Goal: Task Accomplishment & Management: Manage account settings

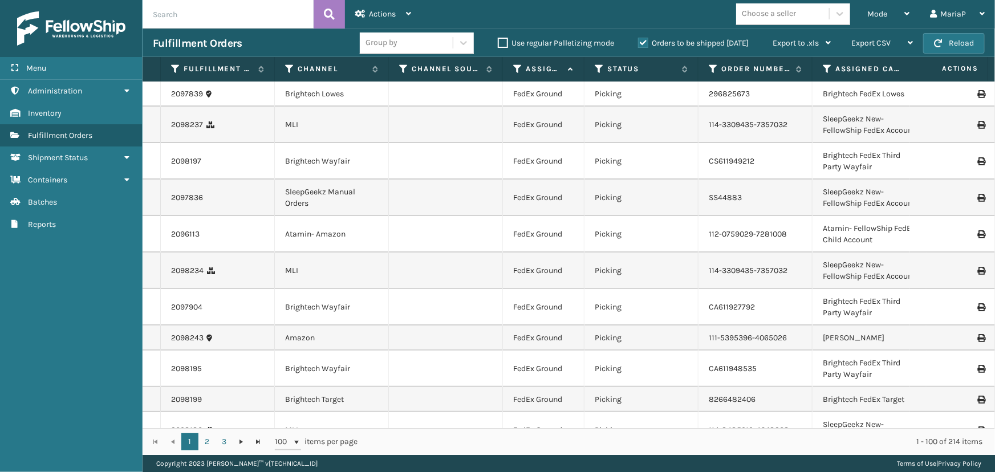
click at [920, 157] on td at bounding box center [951, 161] width 85 height 36
click at [598, 70] on icon at bounding box center [598, 69] width 9 height 10
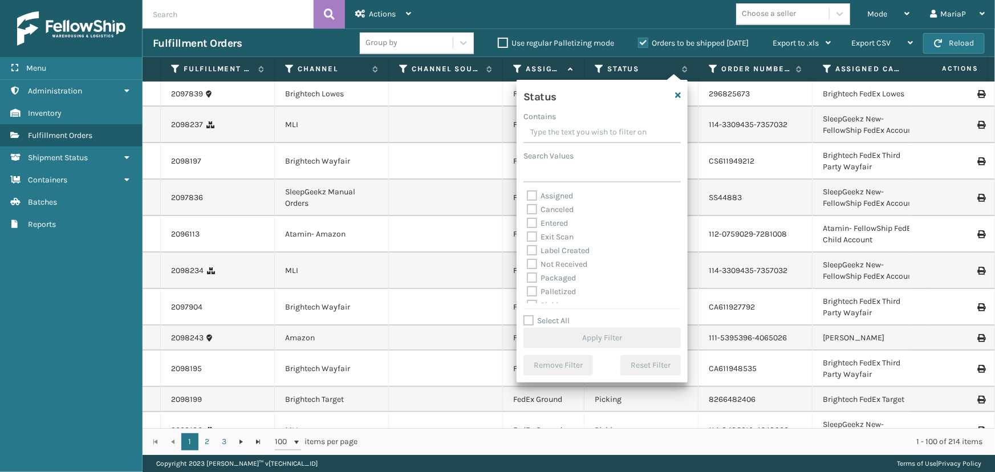
scroll to position [51, 0]
click at [558, 252] on label "Picking" at bounding box center [547, 254] width 40 height 10
click at [527, 252] on input "Picking" at bounding box center [527, 250] width 1 height 7
checkbox input "true"
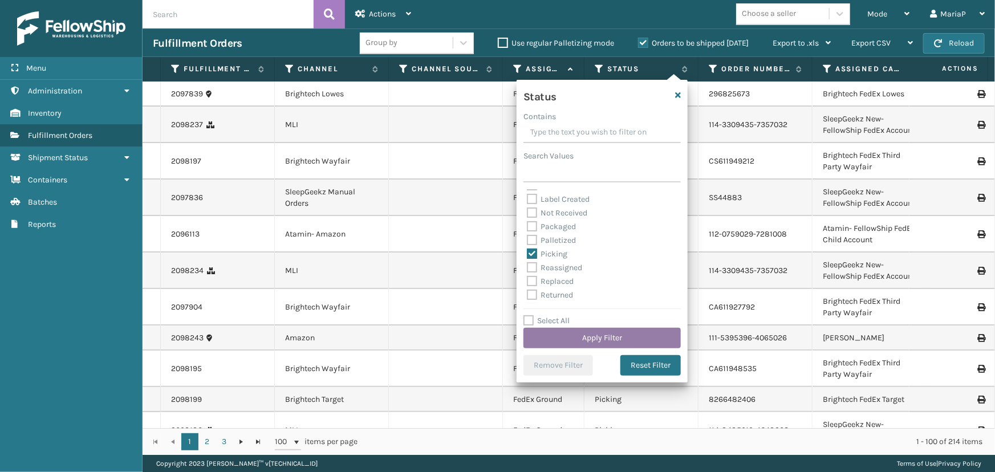
click at [577, 335] on button "Apply Filter" at bounding box center [601, 338] width 157 height 21
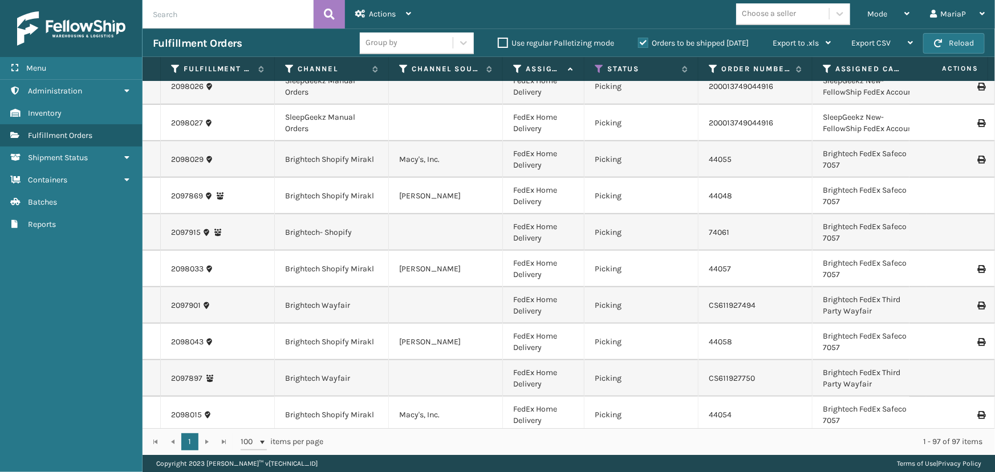
scroll to position [259, 0]
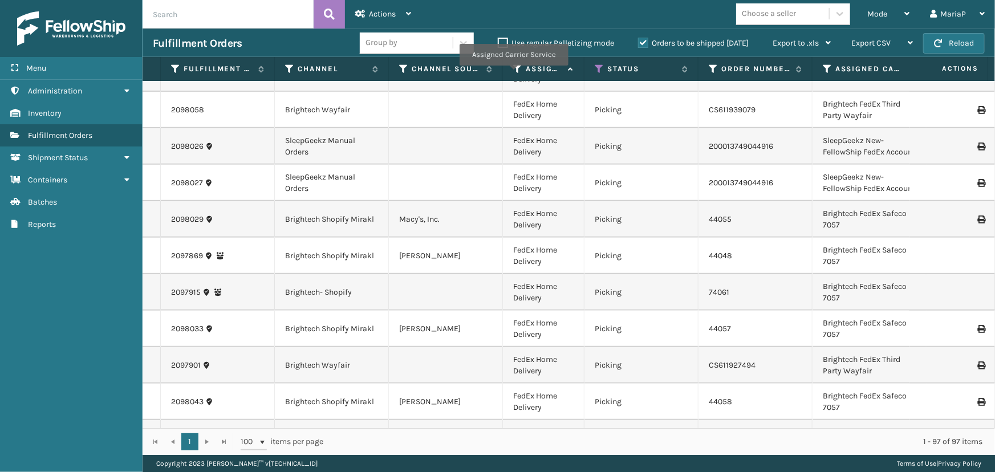
click at [514, 71] on icon at bounding box center [517, 69] width 9 height 10
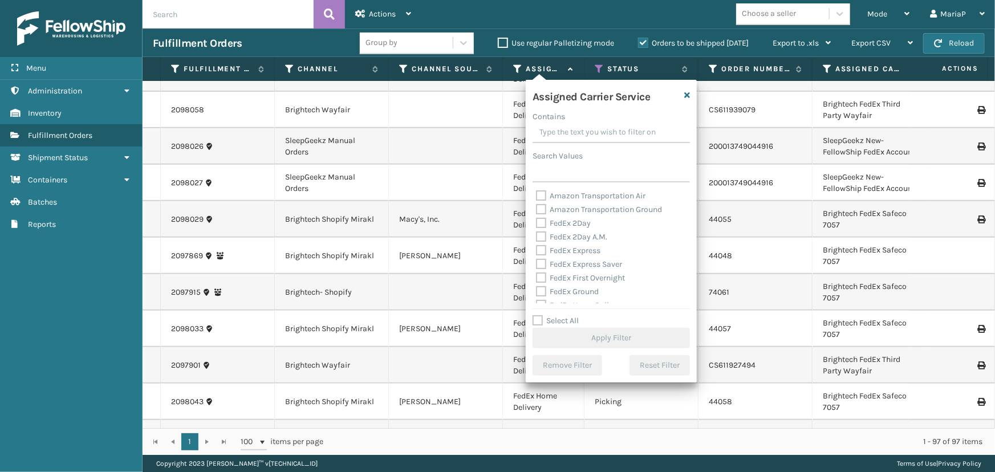
click at [566, 327] on div "Select All Apply Filter" at bounding box center [610, 331] width 157 height 34
click at [565, 322] on label "Select All" at bounding box center [555, 321] width 46 height 10
click at [565, 315] on input "Select All" at bounding box center [617, 314] width 171 height 1
checkbox input "true"
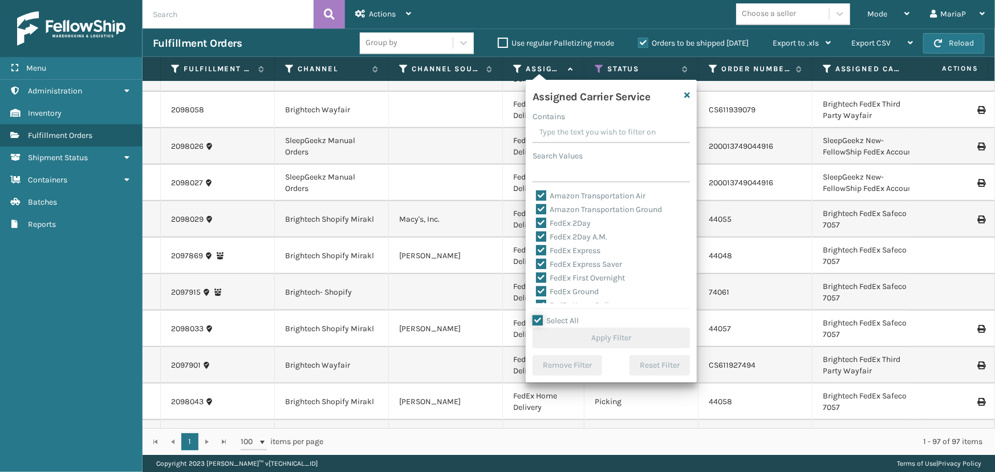
checkbox input "true"
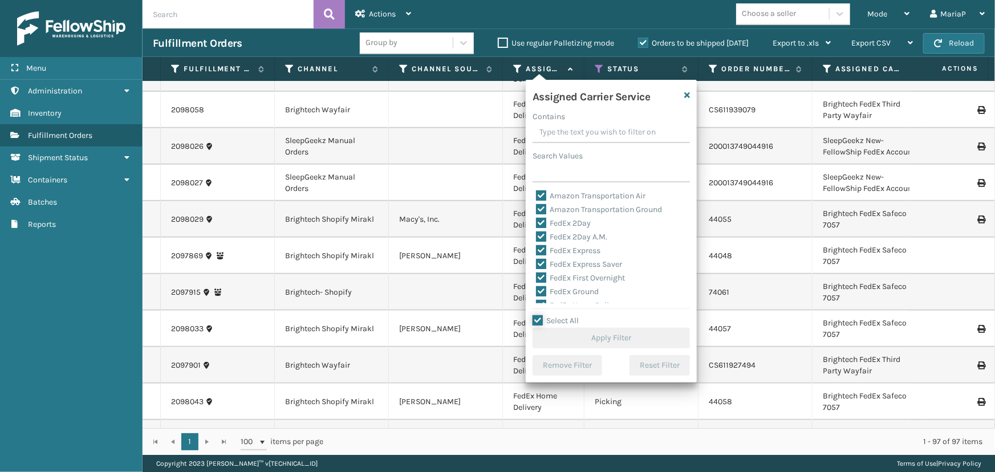
checkbox input "true"
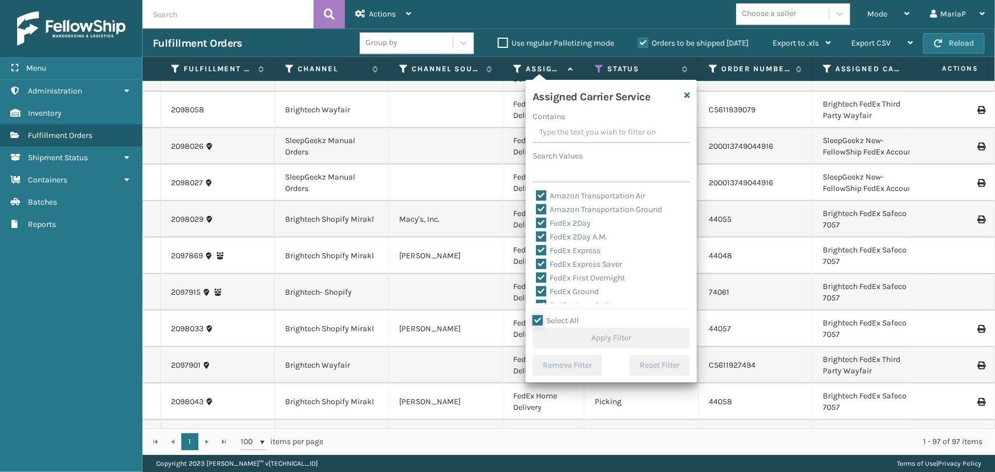
checkbox input "true"
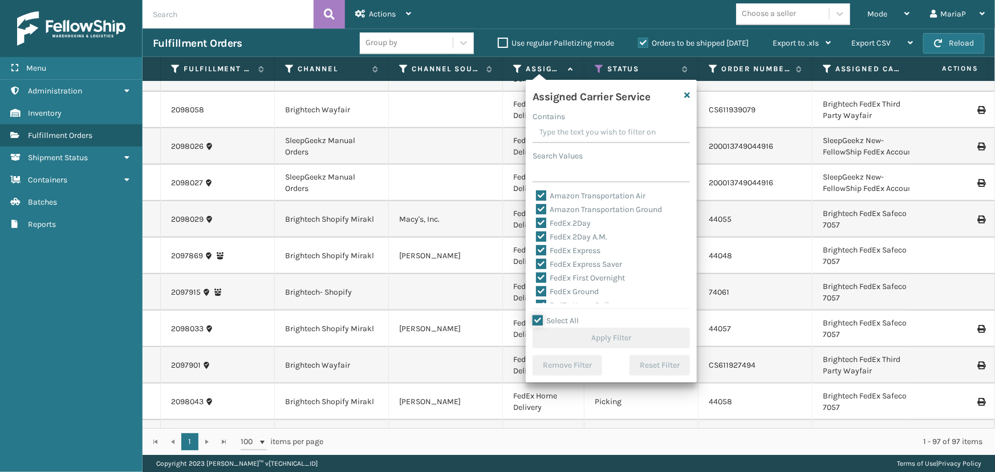
checkbox input "true"
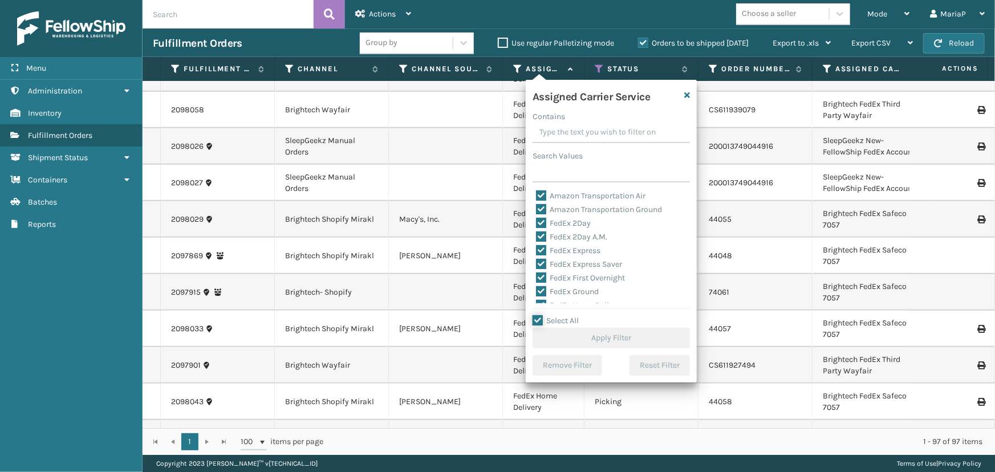
checkbox input "true"
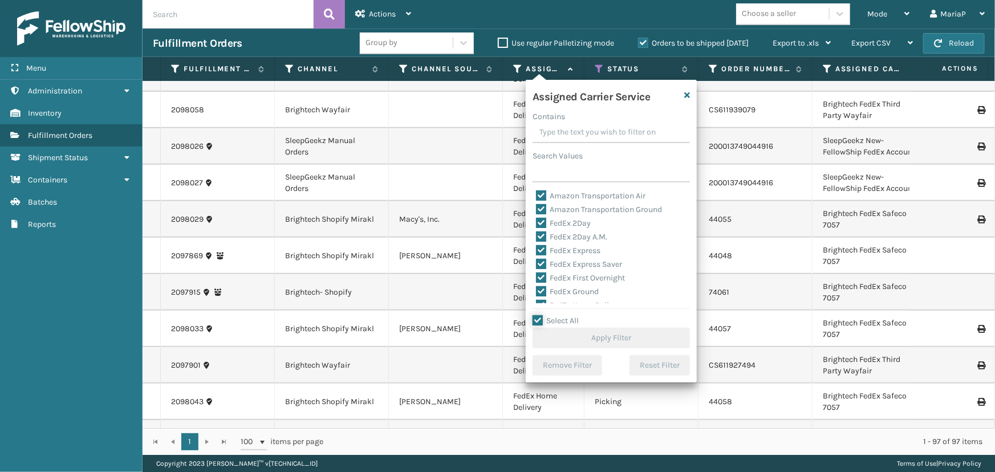
checkbox input "true"
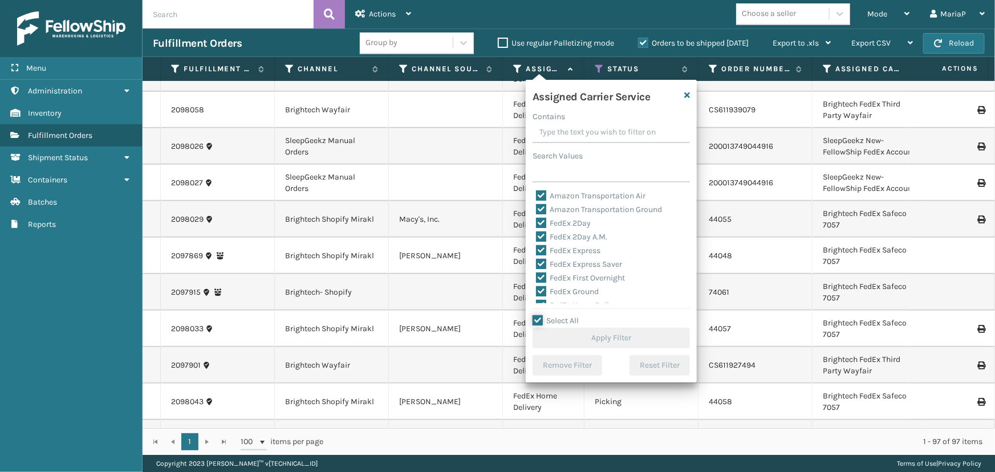
checkbox input "true"
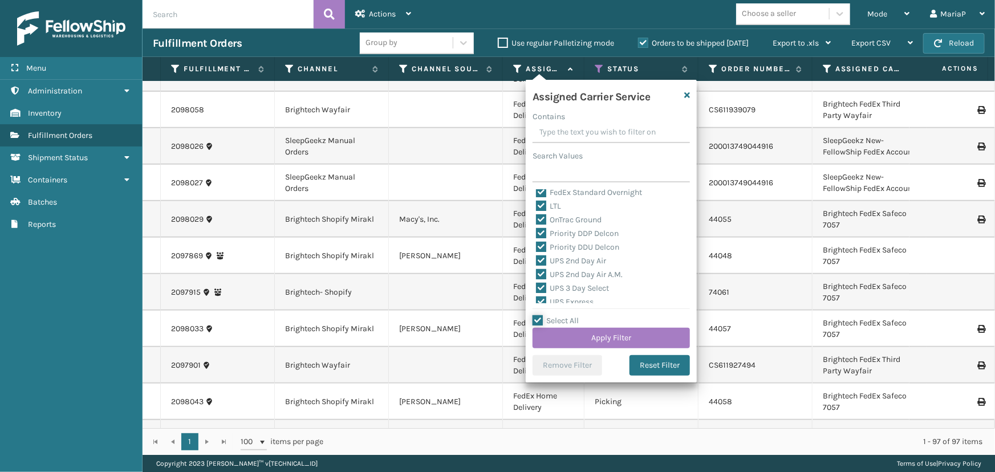
scroll to position [155, 0]
click at [555, 205] on label "LTL" at bounding box center [548, 205] width 25 height 10
click at [536, 205] on input "LTL" at bounding box center [536, 201] width 1 height 7
checkbox input "false"
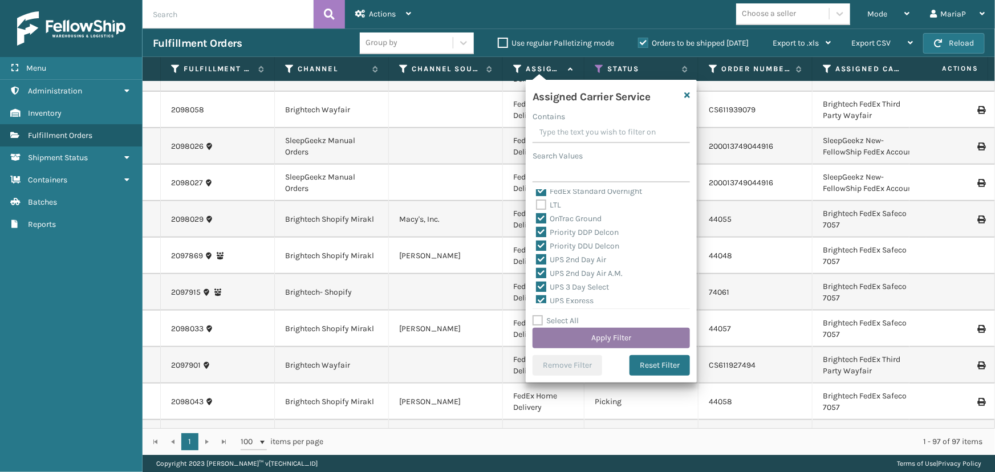
click at [617, 332] on button "Apply Filter" at bounding box center [610, 338] width 157 height 21
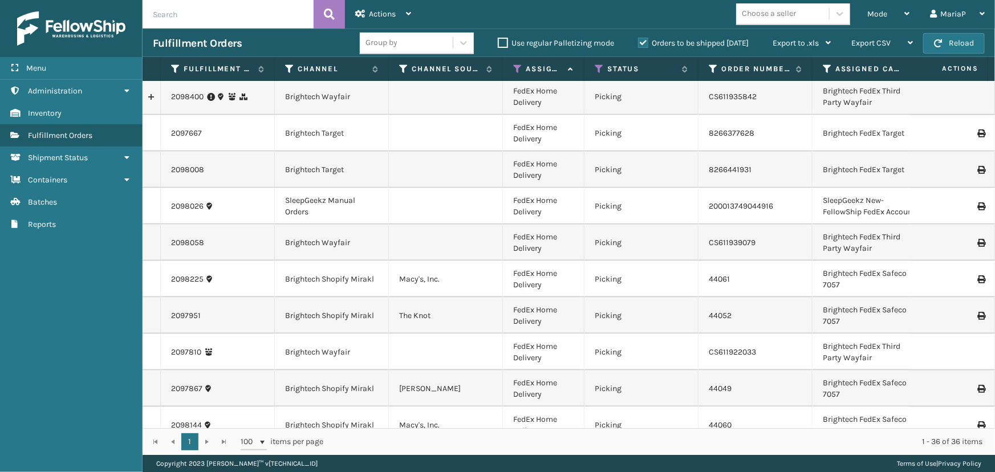
scroll to position [974, 0]
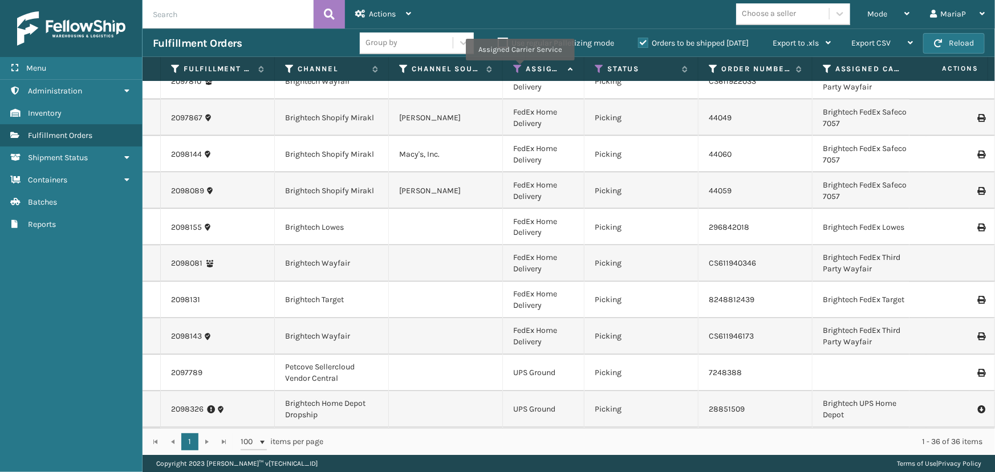
click at [519, 68] on icon at bounding box center [517, 69] width 9 height 10
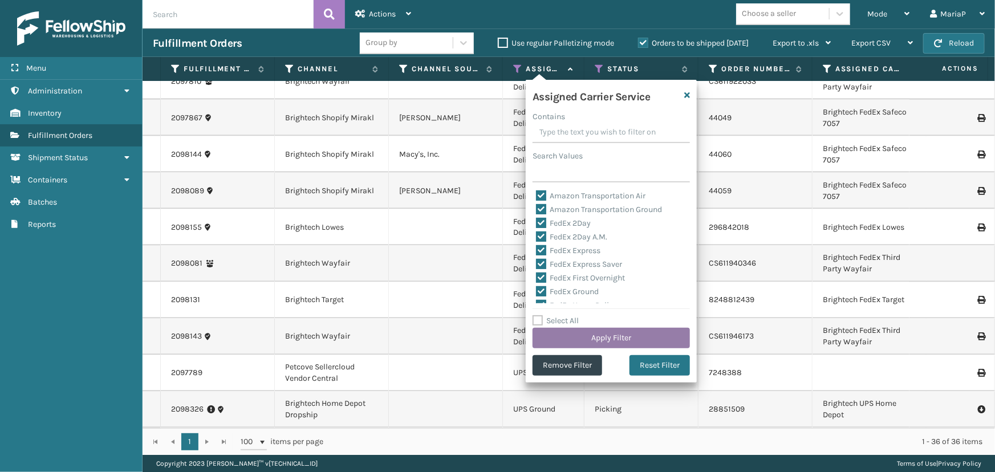
click at [609, 339] on button "Apply Filter" at bounding box center [610, 338] width 157 height 21
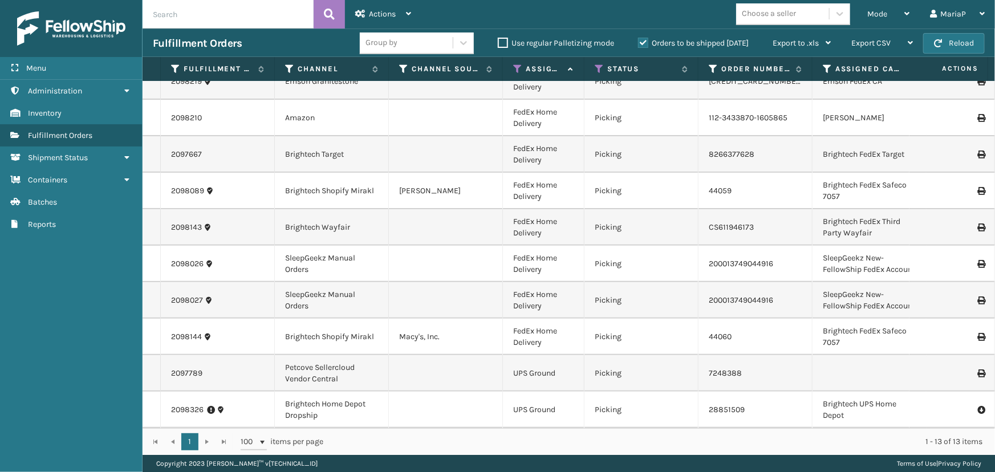
scroll to position [0, 0]
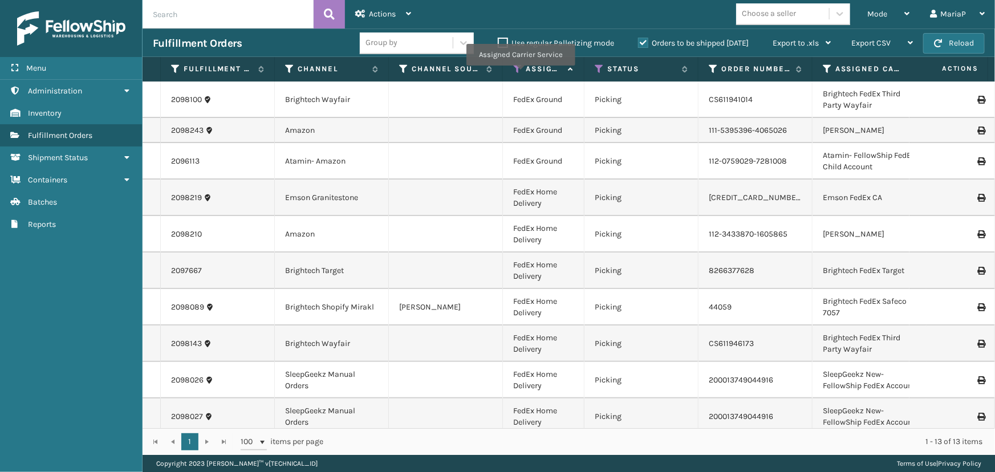
click at [520, 74] on icon at bounding box center [517, 69] width 9 height 10
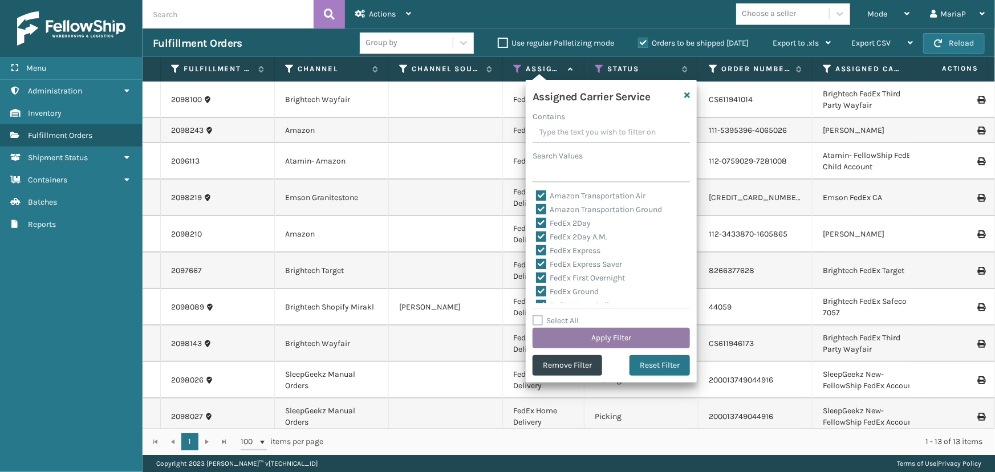
click at [581, 337] on button "Apply Filter" at bounding box center [610, 338] width 157 height 21
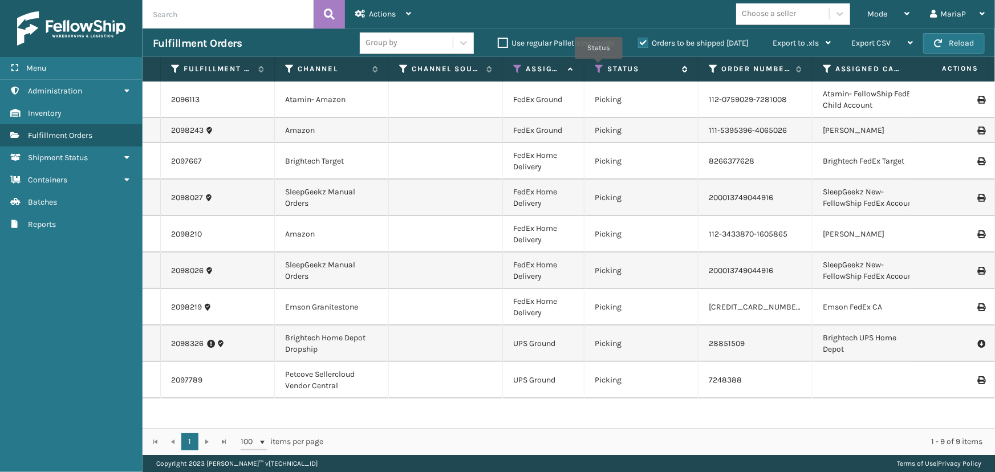
click at [598, 67] on icon at bounding box center [598, 69] width 9 height 10
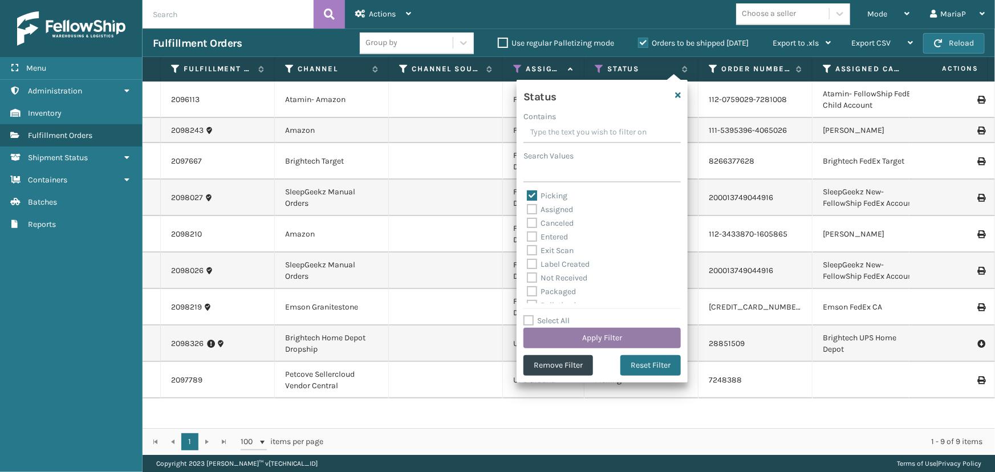
click at [591, 332] on button "Apply Filter" at bounding box center [601, 338] width 157 height 21
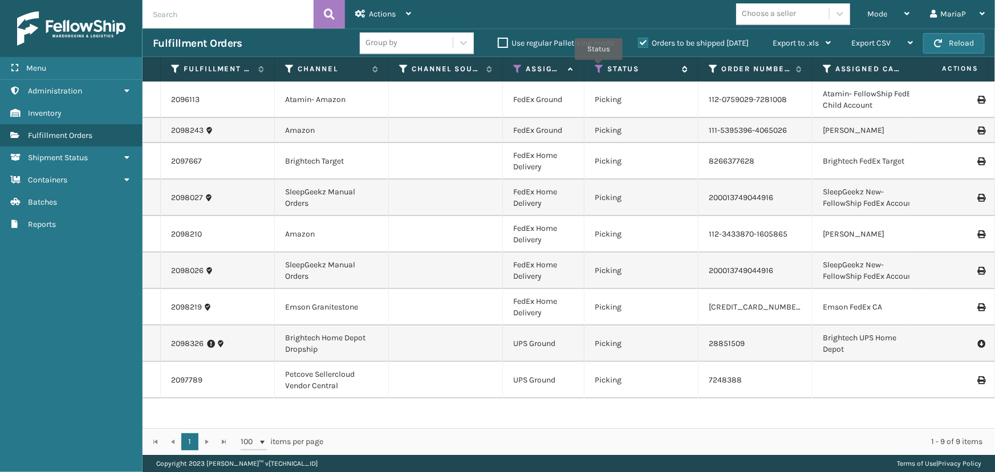
click at [598, 67] on icon at bounding box center [598, 69] width 9 height 10
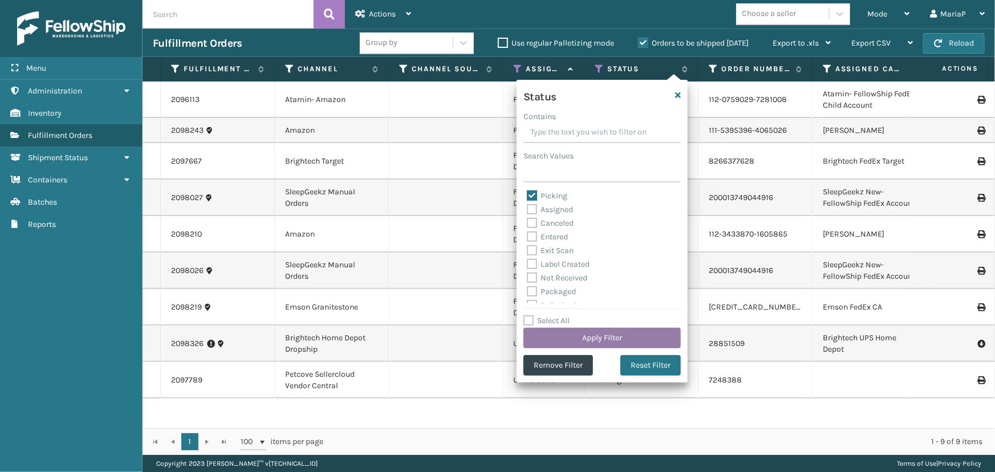
click at [594, 340] on button "Apply Filter" at bounding box center [601, 338] width 157 height 21
